Goal: Task Accomplishment & Management: Complete application form

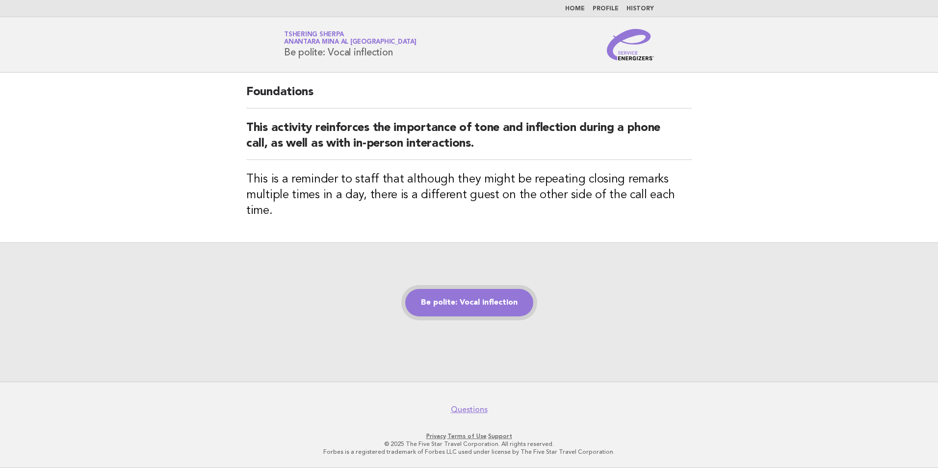
click at [501, 293] on link "Be polite: Vocal inflection" at bounding box center [469, 302] width 128 height 27
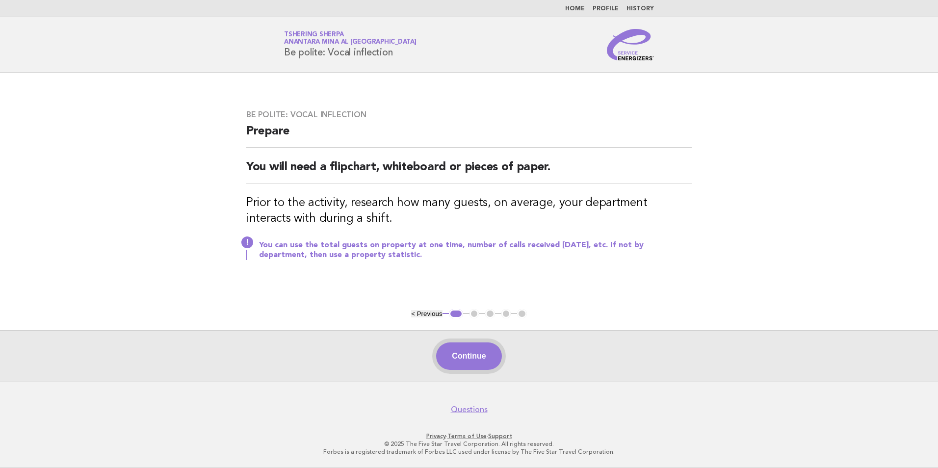
click at [482, 362] on button "Continue" at bounding box center [468, 356] width 65 height 27
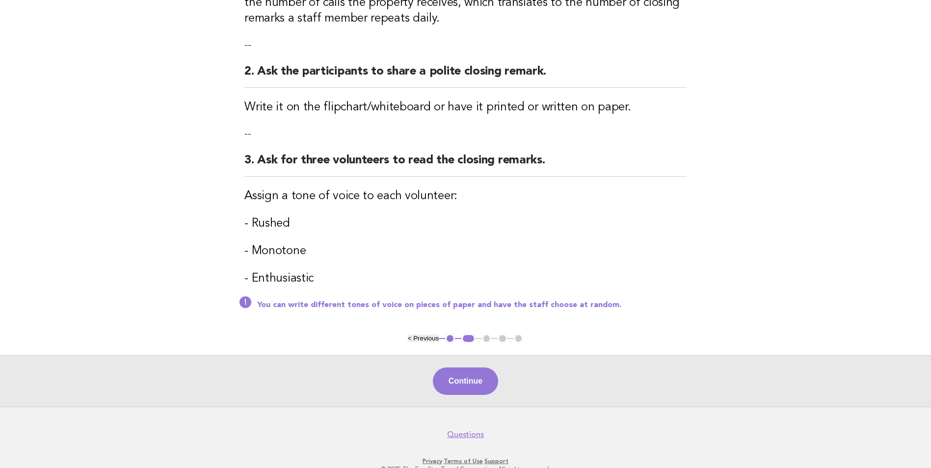
scroll to position [207, 0]
click at [484, 386] on button "Continue" at bounding box center [465, 380] width 65 height 27
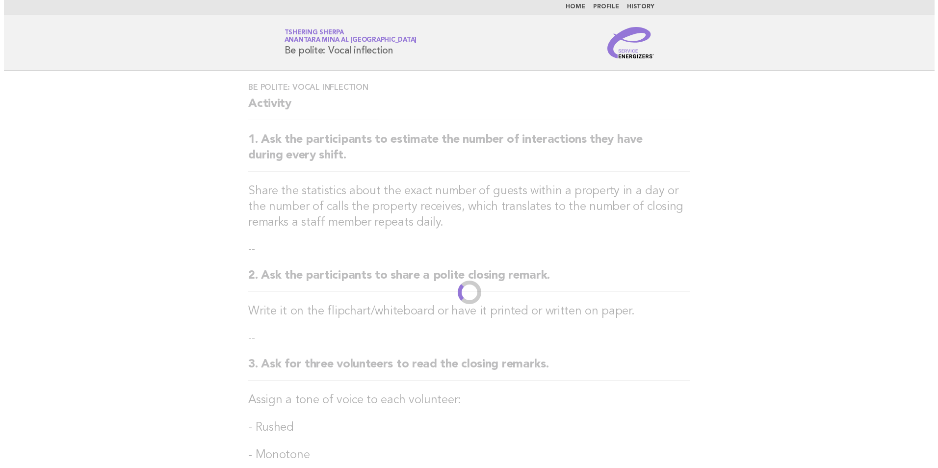
scroll to position [0, 0]
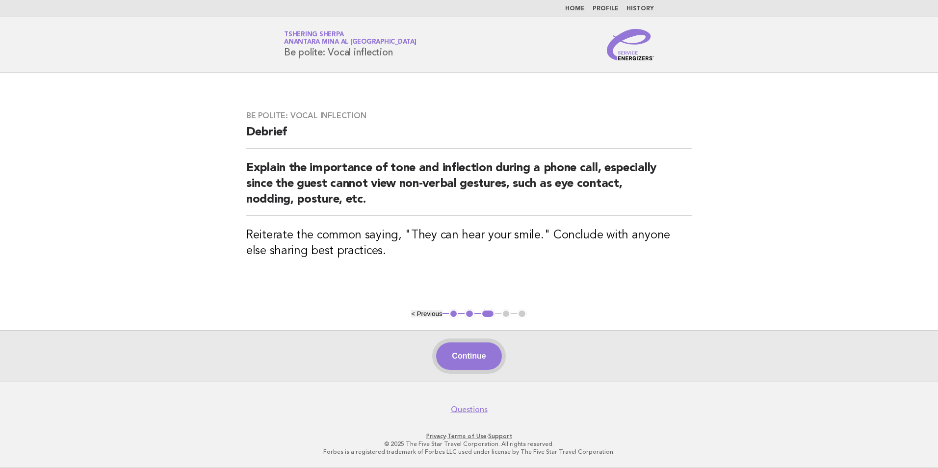
click at [485, 361] on button "Continue" at bounding box center [468, 356] width 65 height 27
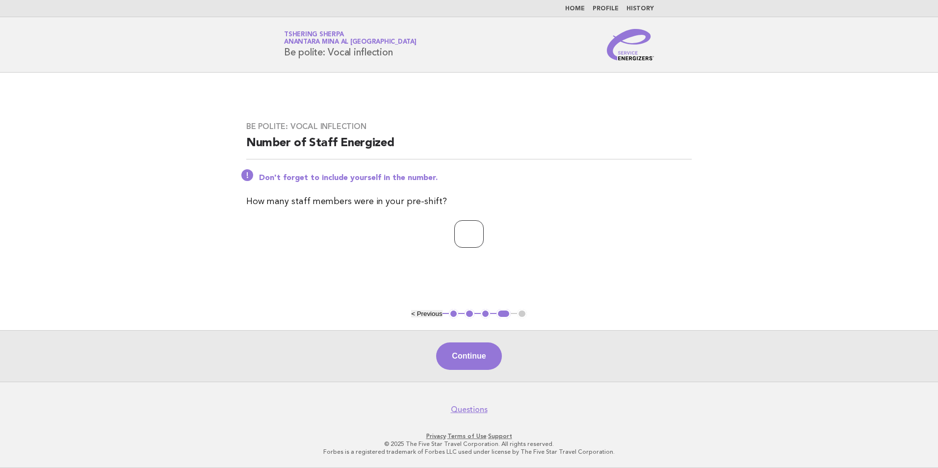
click at [484, 237] on input "*" at bounding box center [468, 233] width 29 height 27
click at [484, 232] on input "*" at bounding box center [468, 233] width 29 height 27
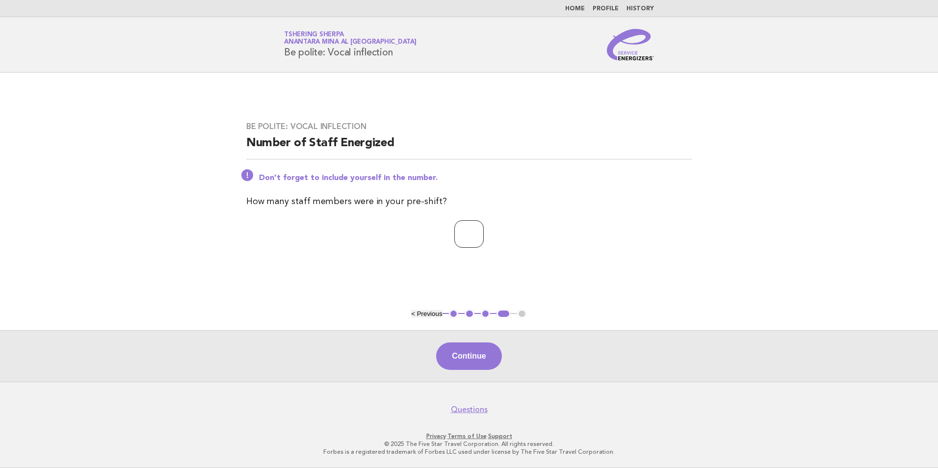
click at [484, 232] on input "*" at bounding box center [468, 233] width 29 height 27
type input "*"
click at [484, 239] on input "*" at bounding box center [468, 233] width 29 height 27
click at [456, 346] on button "Continue" at bounding box center [468, 356] width 65 height 27
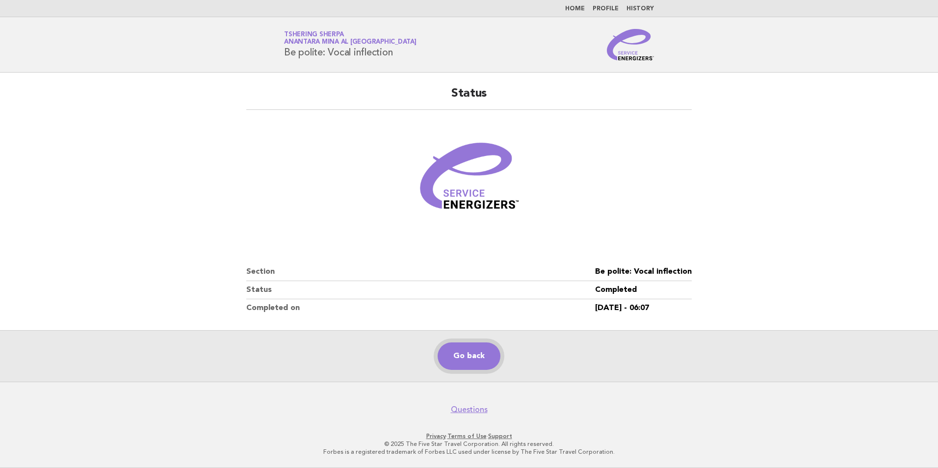
click at [482, 360] on link "Go back" at bounding box center [469, 356] width 63 height 27
